Goal: Task Accomplishment & Management: Manage account settings

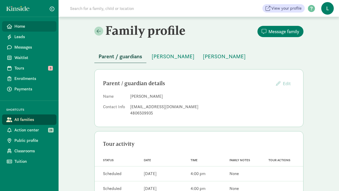
click at [24, 27] on span "Home" at bounding box center [33, 26] width 38 height 6
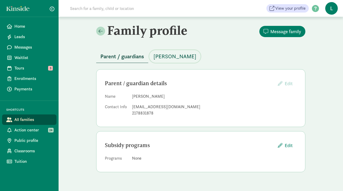
click at [178, 59] on span "Zoie Wharton" at bounding box center [174, 56] width 43 height 8
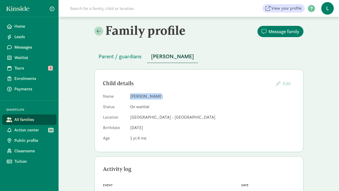
drag, startPoint x: 153, startPoint y: 97, endPoint x: 130, endPoint y: 98, distance: 23.8
click at [130, 98] on dl "Name Zoie Wharton Status On waitlist Location La Escuelita Bilingual School - G…" at bounding box center [199, 118] width 192 height 50
copy dd "Zoie Wharton"
click at [124, 58] on span "Parent / guardians" at bounding box center [120, 56] width 43 height 8
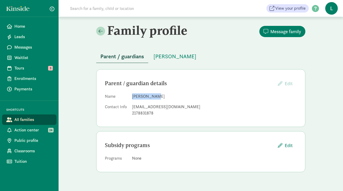
drag, startPoint x: 155, startPoint y: 97, endPoint x: 133, endPoint y: 97, distance: 22.0
click at [133, 97] on dd "Eva Wharton" at bounding box center [214, 96] width 165 height 6
copy dd "Eva Wharton"
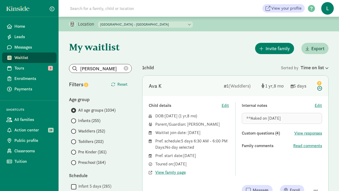
click at [124, 69] on icon at bounding box center [126, 68] width 5 height 5
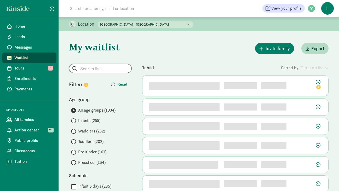
click at [104, 69] on input "search" at bounding box center [100, 68] width 62 height 8
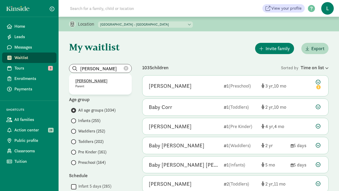
click at [85, 82] on p "Katie Lynd" at bounding box center [100, 81] width 50 height 6
type input "Katie Lynd"
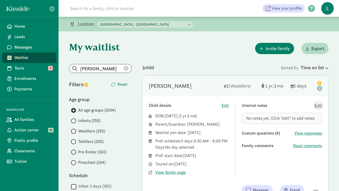
click at [318, 106] on span "Edit" at bounding box center [318, 105] width 7 height 6
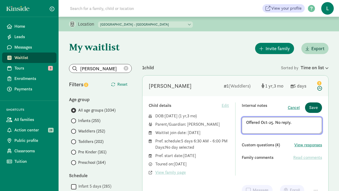
type textarea "Offered Oct-25. No reply."
click at [310, 108] on span "Save" at bounding box center [313, 108] width 9 height 6
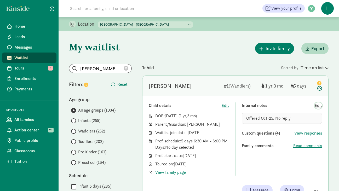
click at [316, 106] on span "Edit" at bounding box center [318, 105] width 7 height 6
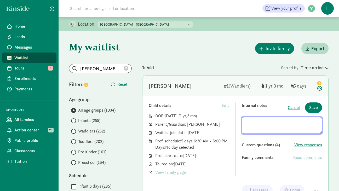
click at [247, 123] on textarea at bounding box center [282, 125] width 80 height 17
click at [315, 105] on span "Save" at bounding box center [313, 108] width 9 height 6
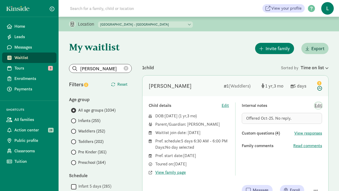
click at [317, 106] on span "Edit" at bounding box center [318, 105] width 7 height 6
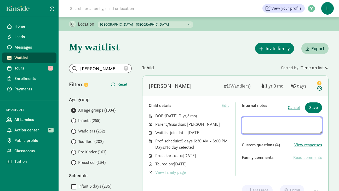
click at [246, 123] on textarea at bounding box center [282, 125] width 80 height 17
click at [311, 106] on span "Save" at bounding box center [313, 108] width 9 height 6
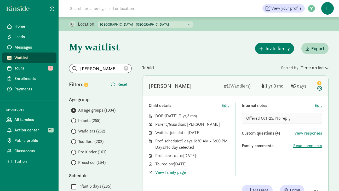
click at [125, 67] on icon at bounding box center [126, 68] width 5 height 5
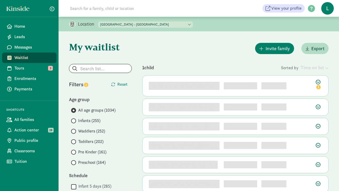
click at [105, 67] on input "search" at bounding box center [100, 68] width 62 height 8
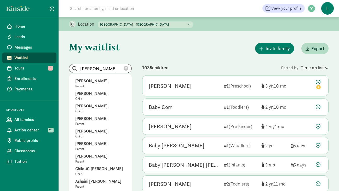
click at [102, 105] on p "Betty Kidd" at bounding box center [100, 106] width 50 height 6
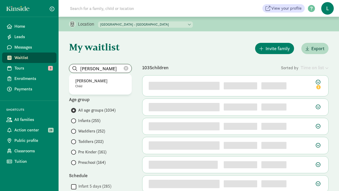
drag, startPoint x: 104, startPoint y: 70, endPoint x: 63, endPoint y: 69, distance: 41.1
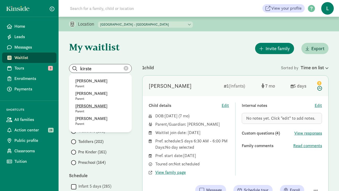
click at [92, 108] on p "Kirsten Wickstrom" at bounding box center [100, 106] width 50 height 6
type input "Kirsten Wickstrom"
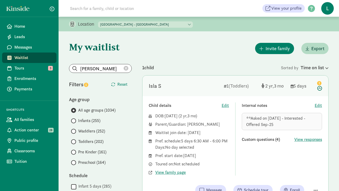
click at [126, 68] on icon at bounding box center [126, 68] width 5 height 5
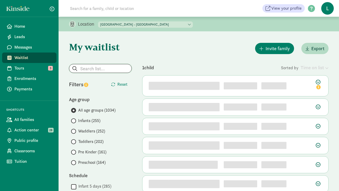
click at [102, 68] on input "search" at bounding box center [100, 68] width 62 height 8
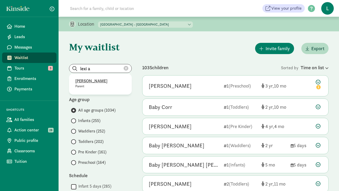
click at [86, 82] on p "Lexi Abel" at bounding box center [100, 81] width 50 height 6
type input "Lexi Abel"
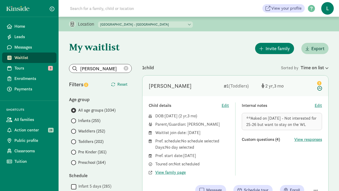
click at [127, 68] on icon at bounding box center [126, 68] width 5 height 5
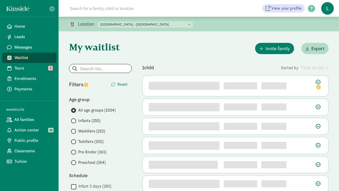
click at [104, 69] on input "search" at bounding box center [100, 68] width 62 height 8
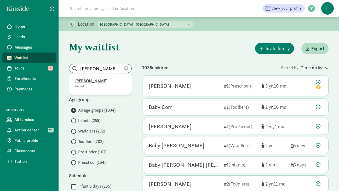
click at [90, 79] on p "alexa McKallor" at bounding box center [100, 81] width 50 height 6
type input "alexa McKallor"
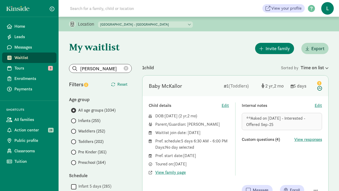
click at [127, 67] on icon at bounding box center [126, 68] width 5 height 5
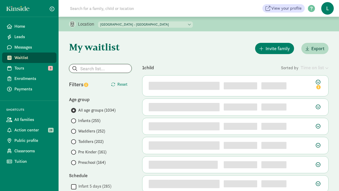
click at [113, 69] on input "search" at bounding box center [100, 68] width 62 height 8
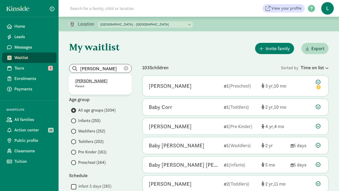
click at [94, 81] on p "Brooke Lovrovich" at bounding box center [100, 81] width 50 height 6
type input "Brooke Lovrovich"
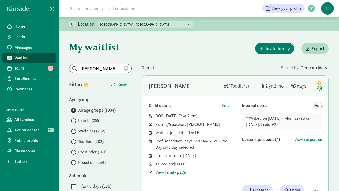
click at [318, 107] on span "Edit" at bounding box center [318, 105] width 7 height 6
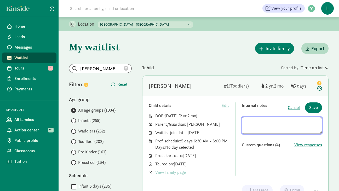
drag, startPoint x: 289, startPoint y: 129, endPoint x: 242, endPoint y: 122, distance: 47.5
click at [242, 122] on textarea at bounding box center [282, 125] width 80 height 17
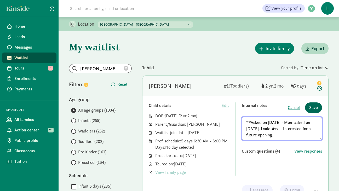
type textarea "**Asked on 8/18/25 - Mom asked on 11/26/24. I said #22. - Interested for a futu…"
click at [314, 109] on span "Save" at bounding box center [313, 108] width 9 height 6
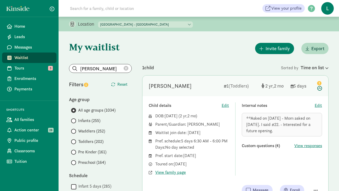
click at [126, 69] on icon at bounding box center [126, 68] width 5 height 5
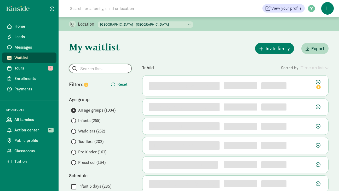
click at [99, 69] on input "search" at bounding box center [100, 68] width 62 height 8
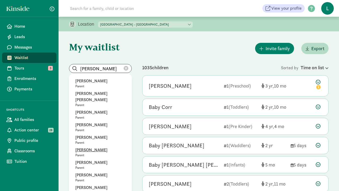
click at [83, 147] on p "[PERSON_NAME]" at bounding box center [100, 150] width 50 height 6
type input "[PERSON_NAME]"
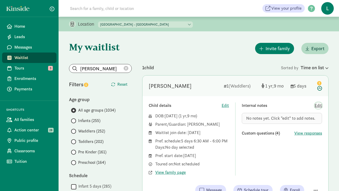
click at [316, 106] on span "Edit" at bounding box center [318, 105] width 7 height 6
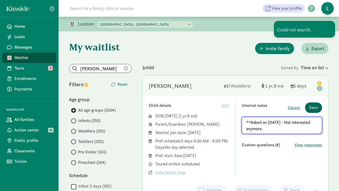
type textarea "**Asked on 8/21/25 - Not interested anymore."
click at [315, 106] on span "Save" at bounding box center [313, 108] width 9 height 6
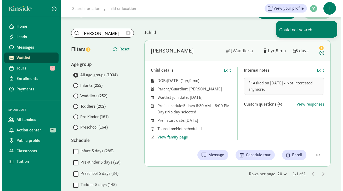
scroll to position [39, 0]
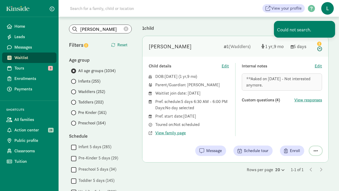
click at [316, 151] on span "button" at bounding box center [316, 151] width 4 height 5
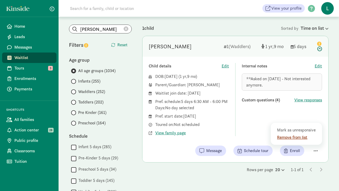
click at [283, 138] on div "Remove from list" at bounding box center [297, 137] width 41 height 6
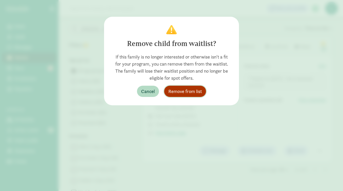
click at [179, 93] on span "Remove from list" at bounding box center [184, 91] width 33 height 7
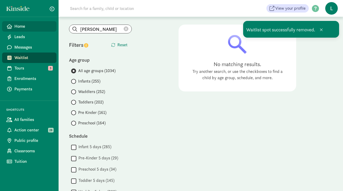
click at [33, 27] on span "Home" at bounding box center [33, 26] width 38 height 6
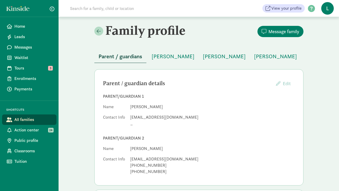
click at [93, 7] on input at bounding box center [140, 8] width 147 height 10
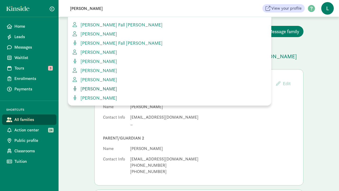
type input "[PERSON_NAME]"
click at [92, 89] on span "Zachary Moiseff" at bounding box center [97, 89] width 39 height 6
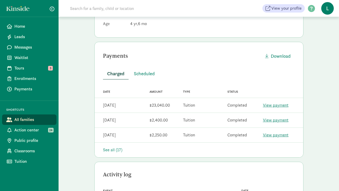
scroll to position [117, 0]
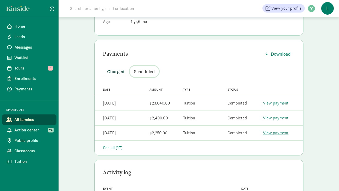
click at [143, 73] on span "Scheduled" at bounding box center [144, 71] width 21 height 7
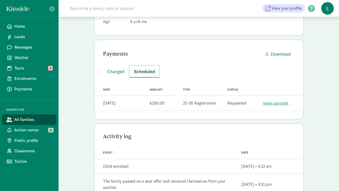
scroll to position [0, 0]
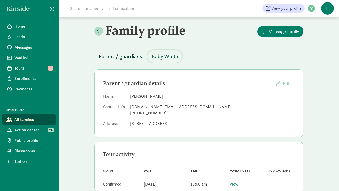
click at [161, 55] on span "Baby White" at bounding box center [165, 56] width 26 height 8
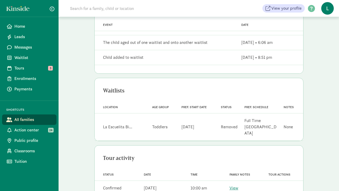
scroll to position [191, 0]
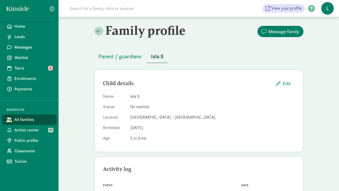
click at [77, 6] on input at bounding box center [140, 8] width 147 height 10
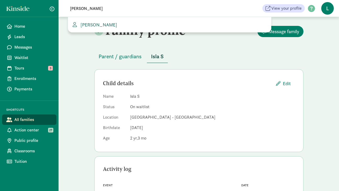
type input "lori g"
click at [97, 25] on span "Lori Gosselin" at bounding box center [97, 25] width 39 height 6
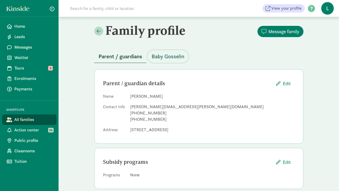
click at [170, 59] on span "Baby Gosselin" at bounding box center [168, 56] width 33 height 8
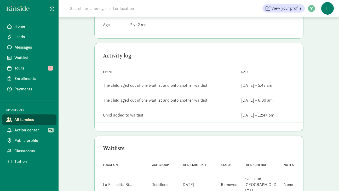
scroll to position [126, 0]
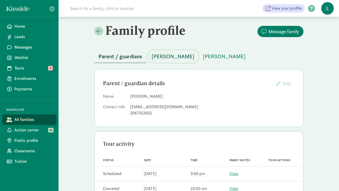
click at [159, 56] on span "[PERSON_NAME]" at bounding box center [173, 56] width 43 height 8
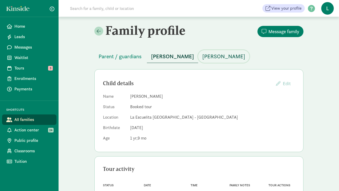
click at [202, 56] on span "Otis Leonor" at bounding box center [223, 56] width 43 height 8
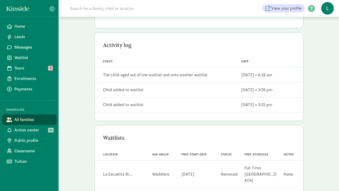
scroll to position [147, 0]
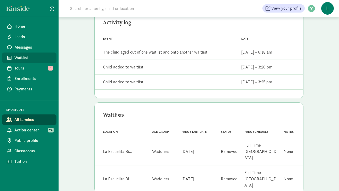
click at [19, 56] on span "Waitlist" at bounding box center [33, 58] width 38 height 6
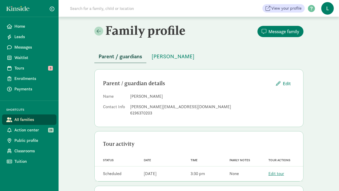
scroll to position [26, 0]
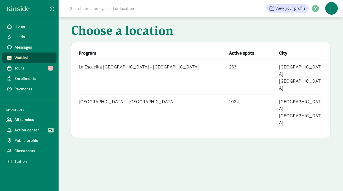
click at [120, 95] on td "[GEOGRAPHIC_DATA] - [GEOGRAPHIC_DATA]" at bounding box center [151, 112] width 150 height 35
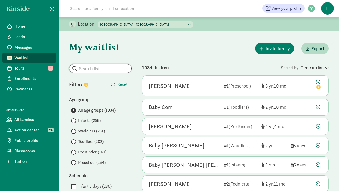
click at [100, 70] on input "search" at bounding box center [100, 68] width 62 height 8
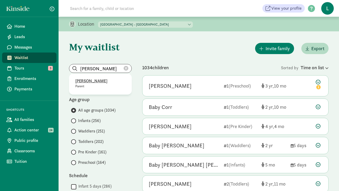
click at [94, 83] on p "Andrew Sliwinski" at bounding box center [100, 81] width 50 height 6
type input "Andrew Sliwinski"
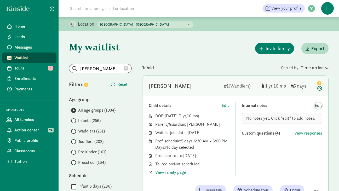
click at [318, 105] on span "Edit" at bounding box center [318, 105] width 7 height 6
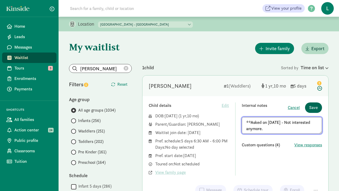
type textarea "**Asked on 8/21/25 - Not interested anymore."
click at [312, 108] on span "Save" at bounding box center [313, 108] width 9 height 6
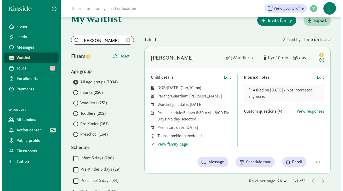
scroll to position [29, 0]
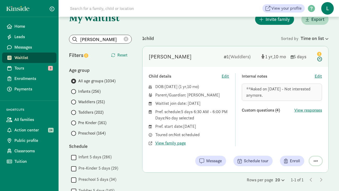
click at [317, 162] on span "button" at bounding box center [316, 161] width 4 height 5
click at [286, 147] on div "Remove from list" at bounding box center [297, 148] width 41 height 6
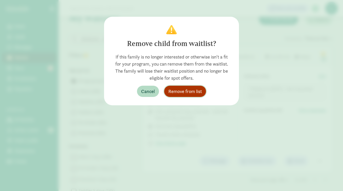
click at [181, 92] on span "Remove from list" at bounding box center [184, 91] width 33 height 7
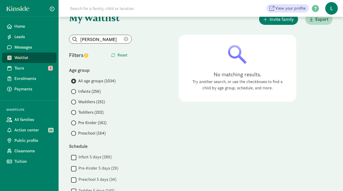
click at [126, 39] on icon at bounding box center [126, 39] width 5 height 5
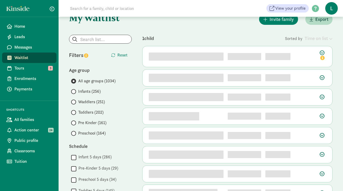
scroll to position [0, 0]
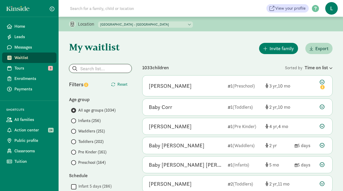
click at [86, 69] on input "search" at bounding box center [100, 68] width 62 height 8
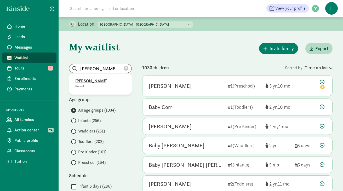
click at [94, 82] on p "Jessica Morana" at bounding box center [100, 81] width 50 height 6
type input "Jessica Morana"
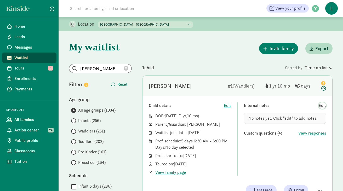
click at [326, 107] on span "Edit" at bounding box center [322, 105] width 7 height 6
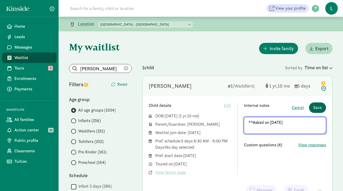
type textarea "**Asked on 8/21/25"
click at [317, 107] on span "Save" at bounding box center [317, 108] width 9 height 6
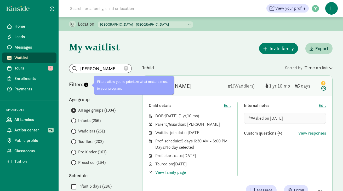
click at [127, 69] on icon at bounding box center [126, 68] width 5 height 5
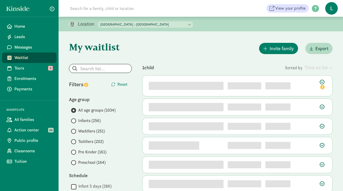
click at [106, 71] on input "search" at bounding box center [100, 68] width 62 height 8
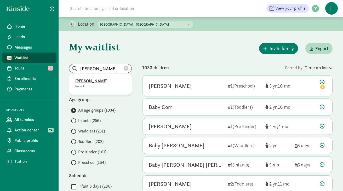
click at [88, 83] on p "David Kis" at bounding box center [100, 81] width 50 height 6
type input "David Kis"
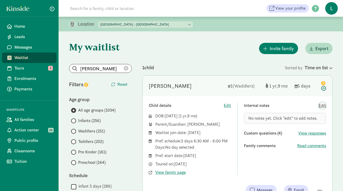
click at [321, 105] on span "Edit" at bounding box center [322, 105] width 7 height 6
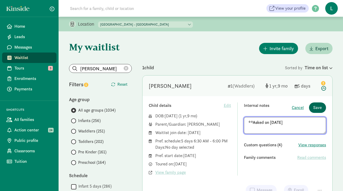
type textarea "**Asked on 8/21/25"
click at [314, 109] on span "Save" at bounding box center [317, 108] width 9 height 6
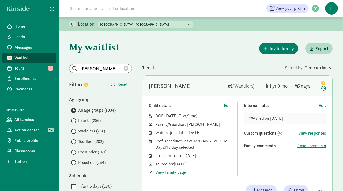
click at [126, 68] on icon at bounding box center [126, 68] width 5 height 5
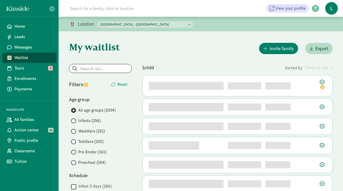
click at [98, 70] on input "search" at bounding box center [100, 68] width 62 height 8
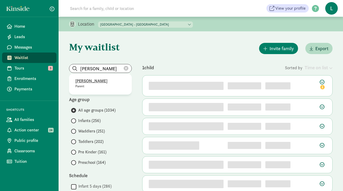
click at [87, 82] on p "Molly Tokaz" at bounding box center [100, 81] width 50 height 6
type input "Molly Tokaz"
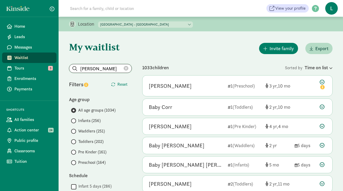
click at [106, 66] on input "Molly Tokaz" at bounding box center [100, 68] width 62 height 8
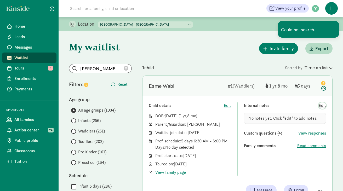
click at [322, 106] on span "Edit" at bounding box center [322, 105] width 7 height 6
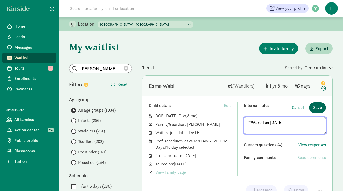
type textarea "**Asked on 8/21/25"
click at [318, 108] on span "Save" at bounding box center [317, 108] width 9 height 6
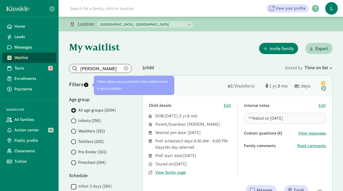
click at [126, 68] on icon at bounding box center [126, 68] width 5 height 5
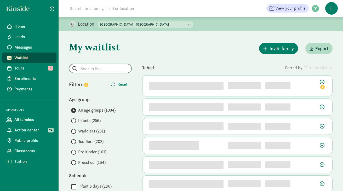
click at [95, 68] on input "search" at bounding box center [100, 68] width 62 height 8
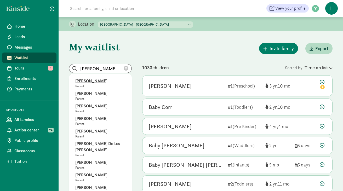
click at [96, 81] on p "Jennifer Kong" at bounding box center [100, 81] width 50 height 6
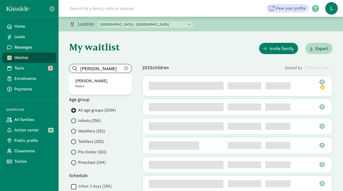
drag, startPoint x: 111, startPoint y: 67, endPoint x: 98, endPoint y: 67, distance: 13.6
click at [98, 67] on input "Jennifer Kong" at bounding box center [100, 68] width 62 height 8
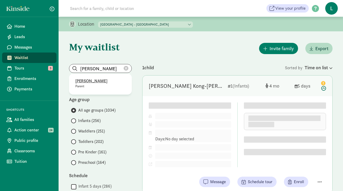
click at [91, 82] on p "Jennifer Schnell" at bounding box center [100, 81] width 50 height 6
type input "Jennifer Schnell"
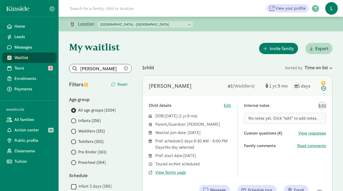
click at [320, 106] on span "Edit" at bounding box center [322, 105] width 7 height 6
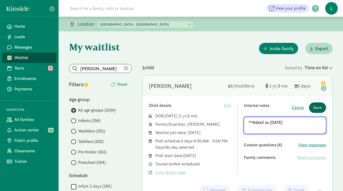
type textarea "**Asked on 8/21/25"
click at [318, 106] on span "Save" at bounding box center [317, 108] width 9 height 6
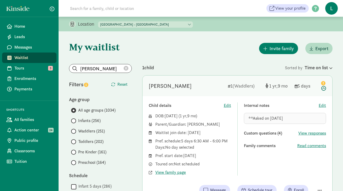
click at [125, 70] on icon at bounding box center [126, 68] width 5 height 5
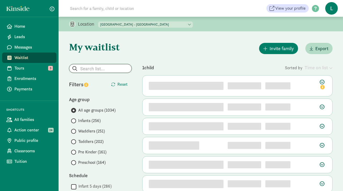
click at [99, 71] on input "search" at bounding box center [100, 68] width 62 height 8
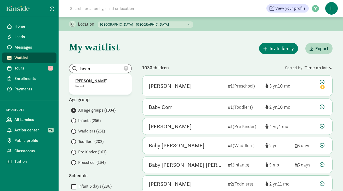
click at [98, 84] on p "Kathryn Beebe" at bounding box center [100, 81] width 50 height 6
type input "Kathryn Beebe"
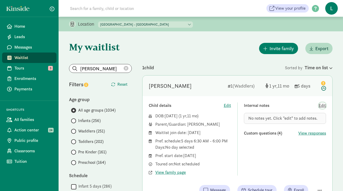
click at [322, 105] on span "Edit" at bounding box center [322, 105] width 7 height 6
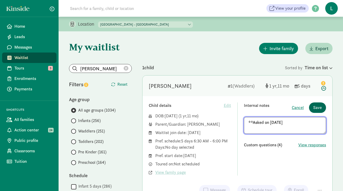
type textarea "**Asked on 8/21/25"
click at [314, 107] on span "Save" at bounding box center [317, 108] width 9 height 6
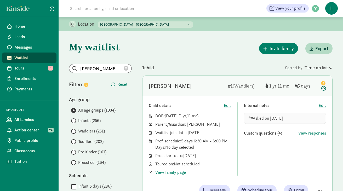
click at [125, 67] on icon at bounding box center [126, 68] width 5 height 5
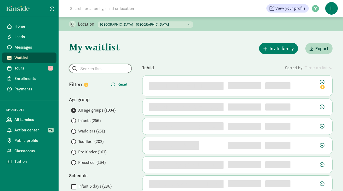
click at [98, 69] on input "search" at bounding box center [100, 68] width 62 height 8
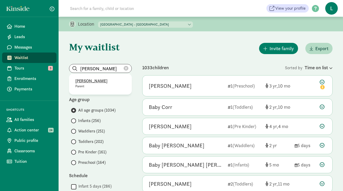
click at [98, 83] on p "Natalia Hernandez" at bounding box center [100, 81] width 50 height 6
type input "Natalia Hernandez"
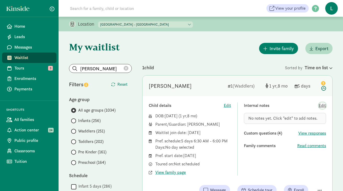
click at [322, 106] on span "Edit" at bounding box center [322, 105] width 7 height 6
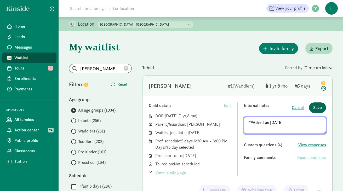
type textarea "**Asked on 8/21/25"
click at [318, 105] on span "Save" at bounding box center [317, 108] width 9 height 6
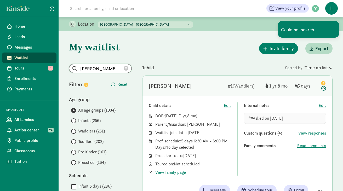
click at [123, 69] on input "Natalia Hernandez" at bounding box center [100, 68] width 62 height 8
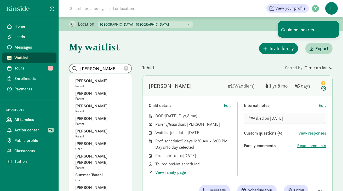
click at [109, 69] on input "Natalia Hernandez" at bounding box center [100, 68] width 62 height 8
click at [126, 67] on icon at bounding box center [126, 68] width 5 height 5
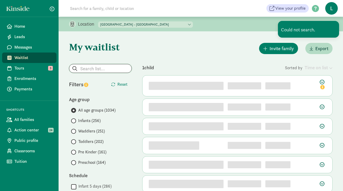
click at [102, 67] on input "search" at bounding box center [100, 68] width 62 height 8
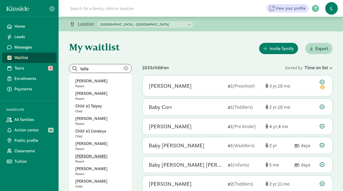
click at [92, 155] on p "Talia Retelny" at bounding box center [100, 156] width 50 height 6
type input "Talia Retelny"
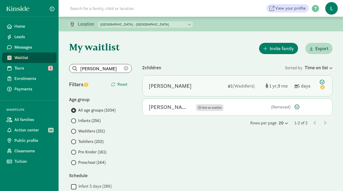
click at [178, 87] on div "Leo Sanders" at bounding box center [186, 86] width 75 height 8
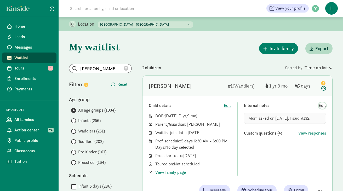
click at [322, 106] on span "Edit" at bounding box center [322, 105] width 7 height 6
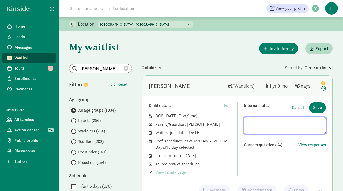
drag, startPoint x: 312, startPoint y: 122, endPoint x: 236, endPoint y: 122, distance: 75.8
click at [236, 122] on div "Child details Edit DOB: Nov 18, 2023 ( 1 9 ) Parent/Guardian: Talia Retelny Wai…" at bounding box center [237, 138] width 177 height 73
type textarea "**Asked on 8/21/25 - Mom asked on 1/6/25. I said #132."
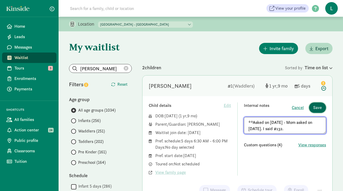
click at [320, 109] on span "Save" at bounding box center [317, 108] width 9 height 6
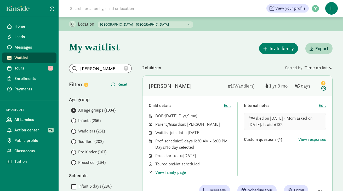
click at [126, 69] on icon at bounding box center [126, 68] width 5 height 5
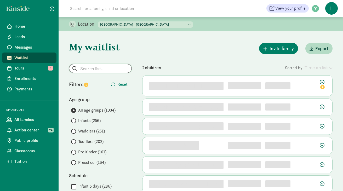
click at [101, 65] on input "search" at bounding box center [100, 68] width 62 height 8
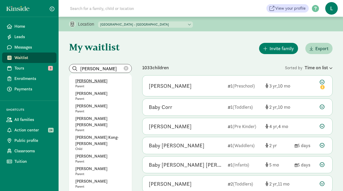
click at [86, 83] on p "Nathan Hills" at bounding box center [100, 81] width 50 height 6
type input "Nathan Hills"
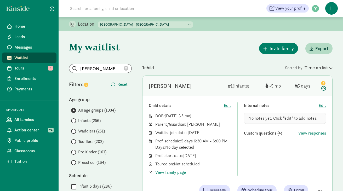
click at [125, 68] on icon at bounding box center [126, 68] width 5 height 5
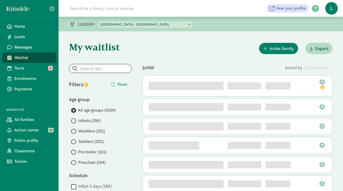
click at [98, 67] on input "search" at bounding box center [100, 68] width 62 height 8
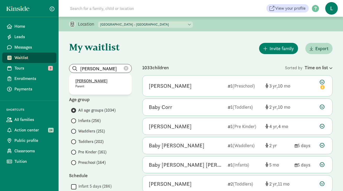
click at [90, 82] on p "Hannah Kim" at bounding box center [100, 81] width 50 height 6
type input "Hannah Kim"
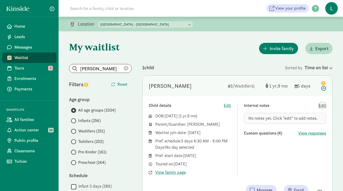
click at [324, 107] on span "Edit" at bounding box center [322, 105] width 7 height 6
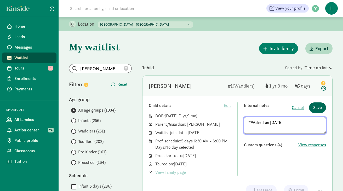
type textarea "**Asked on 8/21/25"
click at [321, 107] on span "Save" at bounding box center [317, 108] width 9 height 6
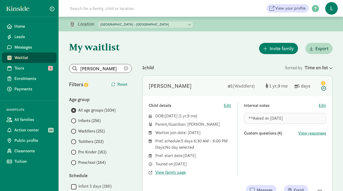
click at [126, 70] on icon at bounding box center [126, 68] width 5 height 5
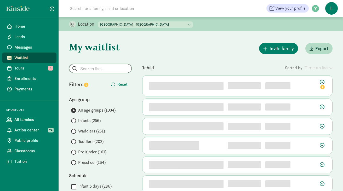
click at [102, 69] on input "search" at bounding box center [100, 68] width 62 height 8
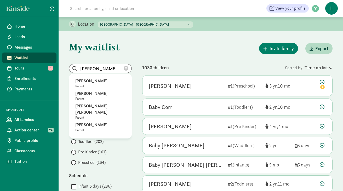
click at [91, 94] on p "Rebecca Boria-Diadhiou" at bounding box center [100, 93] width 50 height 6
type input "Rebecca Boria-Diadhiou"
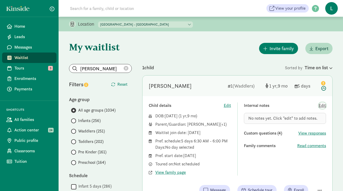
click at [325, 107] on span "Edit" at bounding box center [322, 105] width 7 height 6
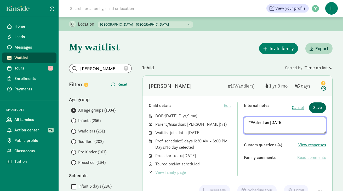
type textarea "**Asked on 8/21/25"
click at [317, 109] on span "Save" at bounding box center [317, 108] width 9 height 6
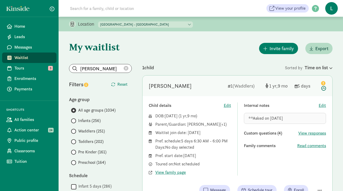
click at [126, 67] on icon at bounding box center [126, 68] width 5 height 5
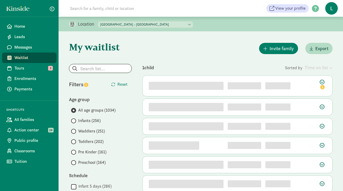
click at [106, 68] on input "search" at bounding box center [100, 68] width 62 height 8
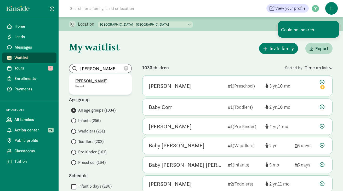
click at [92, 81] on p "Betsy Rathwell" at bounding box center [100, 81] width 50 height 6
type input "Betsy Rathwell"
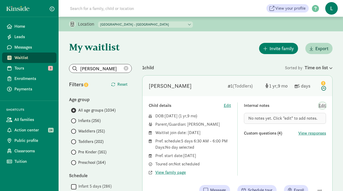
click at [324, 106] on span "Edit" at bounding box center [322, 105] width 7 height 6
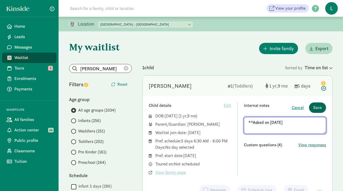
type textarea "**Asked on 8/21/25"
click at [318, 109] on span "Save" at bounding box center [317, 108] width 9 height 6
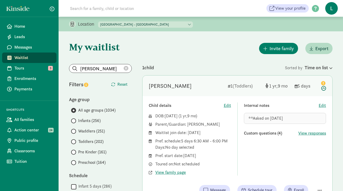
click at [127, 67] on icon at bounding box center [126, 68] width 5 height 5
click at [127, 67] on input "Betsy Rathwell" at bounding box center [100, 68] width 62 height 8
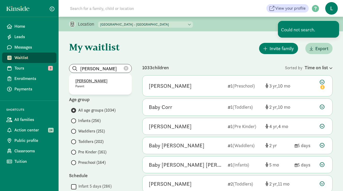
click at [88, 82] on p "Kat Howe" at bounding box center [100, 81] width 50 height 6
type input "Kat Howe"
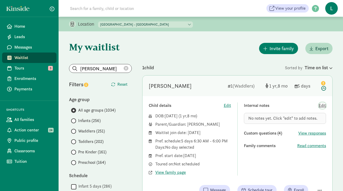
click at [322, 105] on span "Edit" at bounding box center [322, 105] width 7 height 6
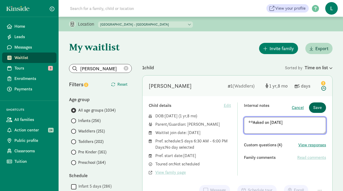
type textarea "**Asked on 8/21/25"
click at [316, 108] on span "Save" at bounding box center [317, 108] width 9 height 6
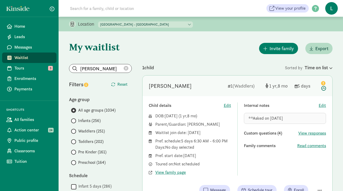
click at [125, 69] on icon at bounding box center [126, 68] width 5 height 5
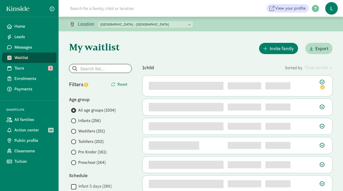
click at [101, 70] on input "search" at bounding box center [100, 68] width 62 height 8
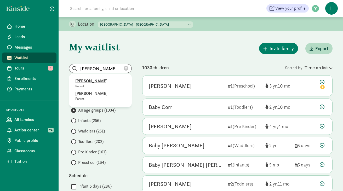
click at [93, 82] on p "Evelyn Kidd" at bounding box center [100, 81] width 50 height 6
type input "Evelyn Kidd"
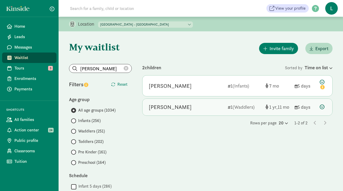
click at [320, 107] on icon at bounding box center [322, 107] width 5 height 5
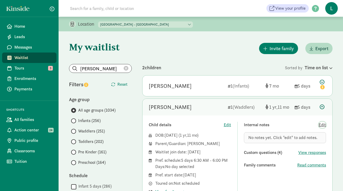
click at [323, 125] on span "Edit" at bounding box center [322, 125] width 7 height 6
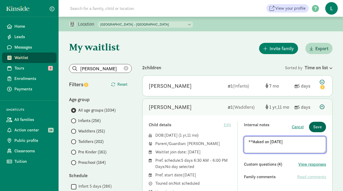
type textarea "**Asked on 8/21/25"
click at [318, 125] on span "Save" at bounding box center [317, 127] width 9 height 6
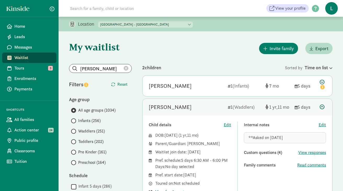
click at [126, 66] on icon at bounding box center [126, 68] width 5 height 5
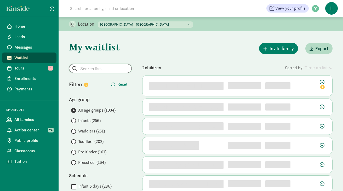
click at [98, 70] on input "search" at bounding box center [100, 68] width 62 height 8
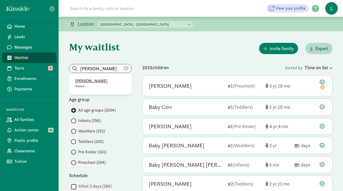
click at [87, 84] on p "Parent" at bounding box center [100, 86] width 50 height 4
type input "Marissa Choi"
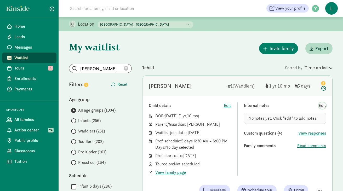
click at [322, 104] on span "Edit" at bounding box center [322, 105] width 7 height 6
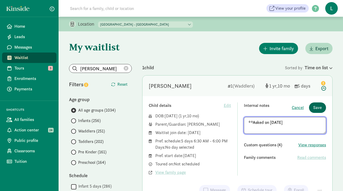
type textarea "**Asked on 8/21/25"
click at [318, 109] on span "Save" at bounding box center [317, 108] width 9 height 6
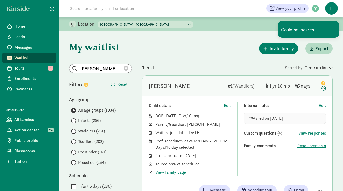
click at [124, 67] on icon at bounding box center [126, 68] width 5 height 5
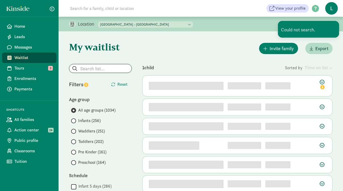
click at [103, 70] on input "search" at bounding box center [100, 68] width 62 height 8
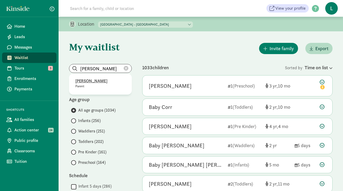
click at [99, 82] on p "Chantal Zelmer" at bounding box center [100, 81] width 50 height 6
type input "Chantal Zelmer"
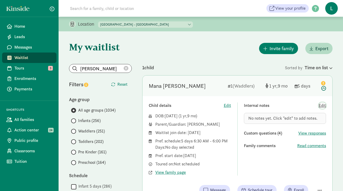
click at [323, 107] on span "Edit" at bounding box center [322, 105] width 7 height 6
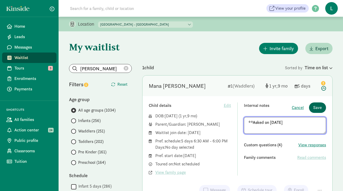
type textarea "**Asked on 8/21/25"
click at [316, 108] on span "Save" at bounding box center [317, 108] width 9 height 6
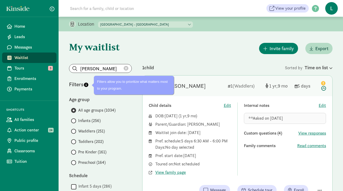
click at [128, 67] on icon at bounding box center [126, 68] width 5 height 5
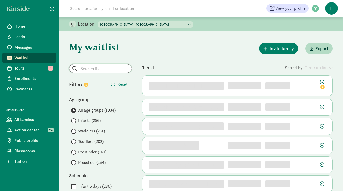
click at [100, 70] on input "search" at bounding box center [100, 68] width 62 height 8
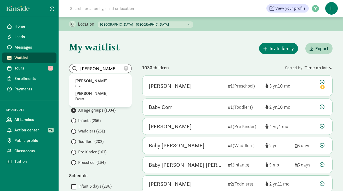
click at [93, 91] on p "[PERSON_NAME]" at bounding box center [100, 93] width 50 height 6
type input "[PERSON_NAME]"
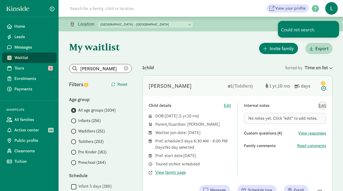
click at [321, 105] on span "Edit" at bounding box center [322, 105] width 7 height 6
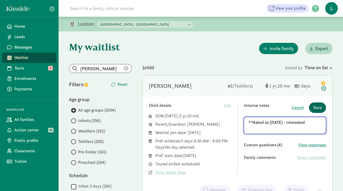
type textarea "**Asked on 8/21/25 - Interested"
click at [321, 107] on span "Save" at bounding box center [317, 108] width 9 height 6
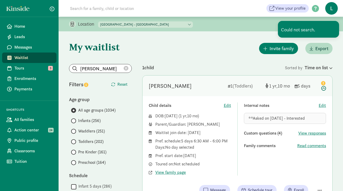
click at [126, 68] on icon at bounding box center [126, 68] width 5 height 5
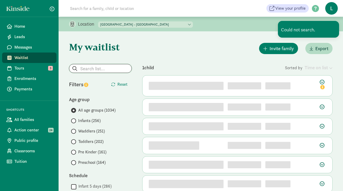
click at [104, 68] on input "search" at bounding box center [100, 68] width 62 height 8
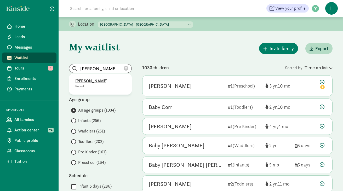
click at [93, 82] on p "Sophia Ressler" at bounding box center [100, 81] width 50 height 6
type input "Sophia Ressler"
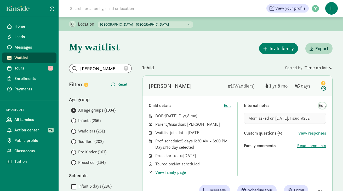
click at [319, 107] on span "Edit" at bounding box center [322, 105] width 7 height 6
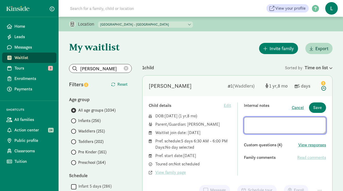
drag, startPoint x: 315, startPoint y: 122, endPoint x: 249, endPoint y: 122, distance: 66.2
click at [249, 122] on textarea at bounding box center [285, 125] width 82 height 17
type textarea "**Asked on 8/21/25 - Mom asked on 4/24/25. I said #252."
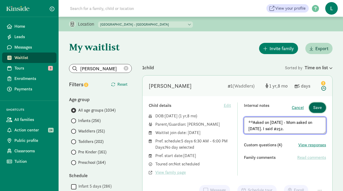
click at [318, 108] on span "Save" at bounding box center [317, 108] width 9 height 6
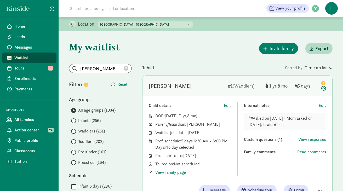
click at [127, 68] on icon at bounding box center [126, 68] width 5 height 5
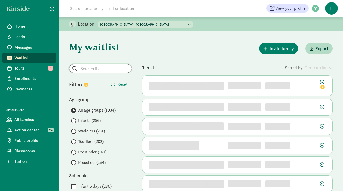
click at [100, 69] on input "search" at bounding box center [100, 68] width 62 height 8
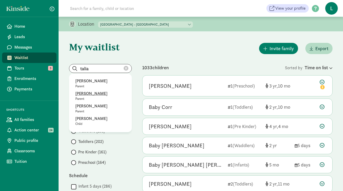
click at [98, 96] on p "Talia Retelny" at bounding box center [100, 93] width 50 height 6
type input "Talia Retelny"
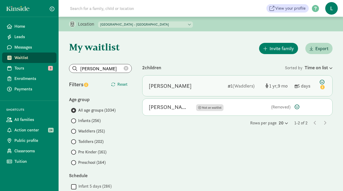
click at [186, 87] on div "Leo Sanders" at bounding box center [186, 86] width 75 height 8
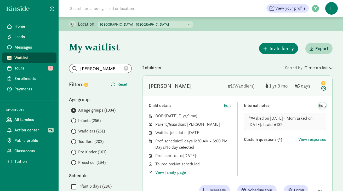
click at [323, 106] on span "Edit" at bounding box center [322, 105] width 7 height 6
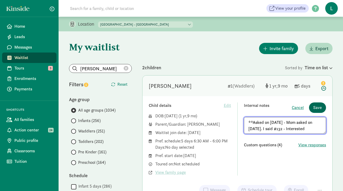
type textarea "**Asked on 8/21/25 - Mom asked on 1/6/25. I said #132 - Interested"
click at [319, 109] on span "Save" at bounding box center [317, 108] width 9 height 6
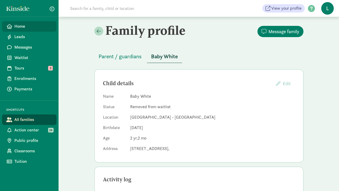
click at [32, 28] on span "Home" at bounding box center [33, 26] width 38 height 6
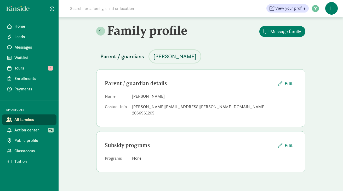
click at [167, 58] on span "[PERSON_NAME]" at bounding box center [174, 56] width 43 height 8
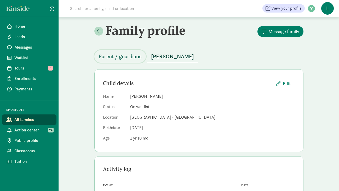
click at [126, 59] on span "Parent / guardians" at bounding box center [120, 56] width 43 height 8
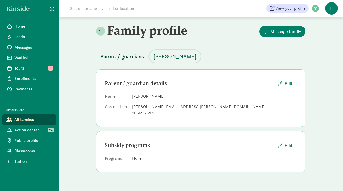
click at [168, 60] on span "Lucy Heitkemper" at bounding box center [174, 56] width 43 height 8
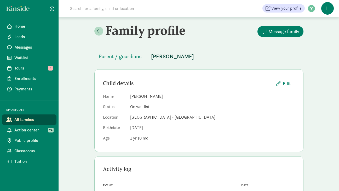
drag, startPoint x: 161, startPoint y: 96, endPoint x: 130, endPoint y: 97, distance: 30.9
click at [130, 97] on dd "Lucy Heitkemper" at bounding box center [212, 96] width 165 height 6
copy dd "Lucy Heitkemper"
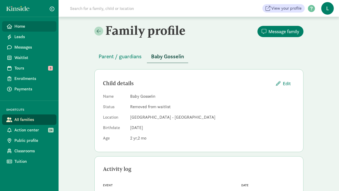
click at [20, 23] on link "Home" at bounding box center [29, 26] width 54 height 10
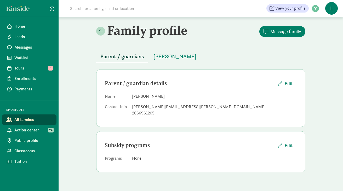
drag, startPoint x: 170, startPoint y: 96, endPoint x: 133, endPoint y: 95, distance: 37.9
click at [133, 95] on dd "[PERSON_NAME]" at bounding box center [214, 96] width 165 height 6
copy dd "[PERSON_NAME]"
